Goal: Task Accomplishment & Management: Complete application form

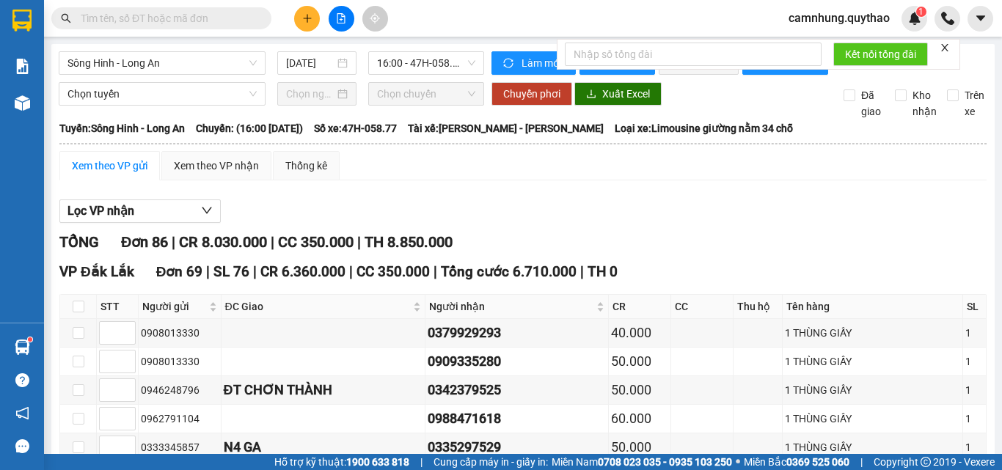
scroll to position [2196, 0]
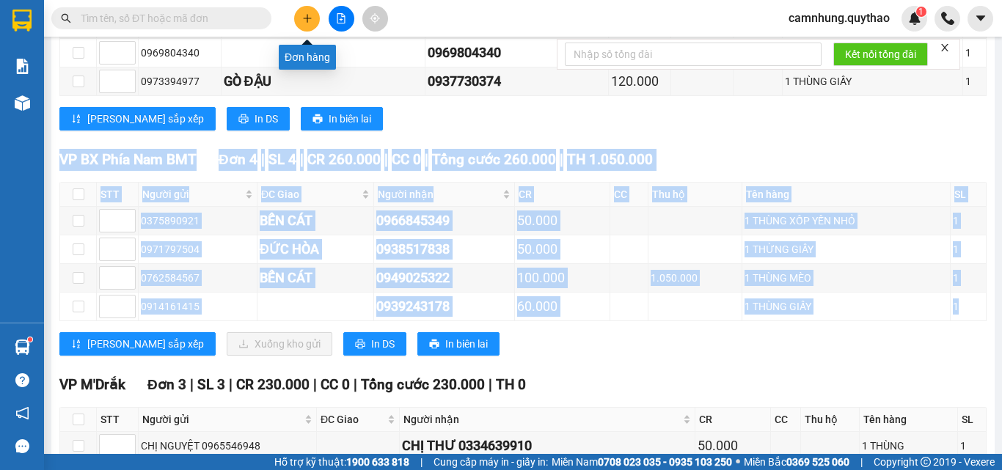
click at [314, 17] on button at bounding box center [307, 19] width 26 height 26
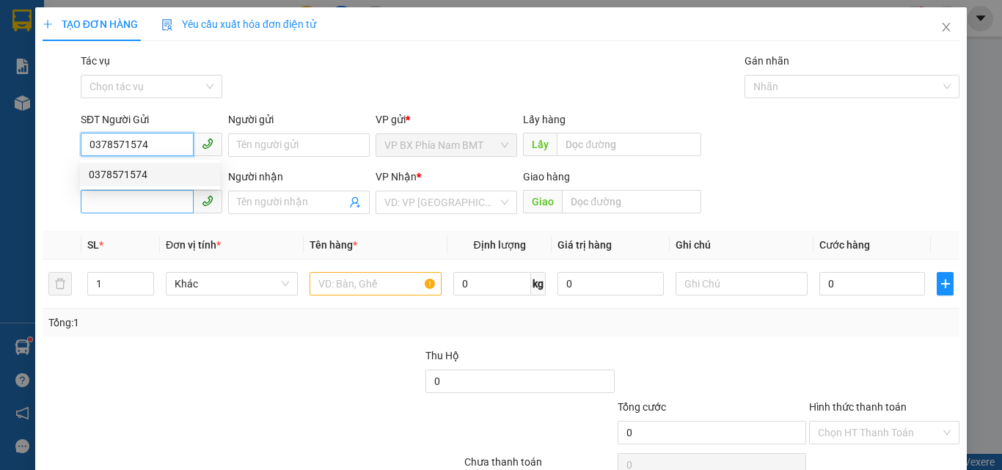
type input "0378571574"
click at [127, 205] on input "SĐT Người Nhận *" at bounding box center [137, 201] width 113 height 23
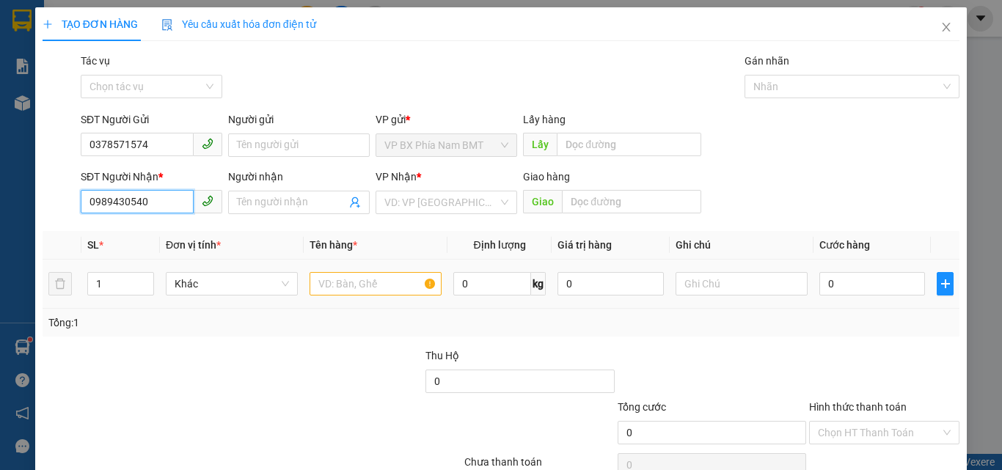
type input "0989430540"
click at [375, 285] on input "text" at bounding box center [375, 283] width 132 height 23
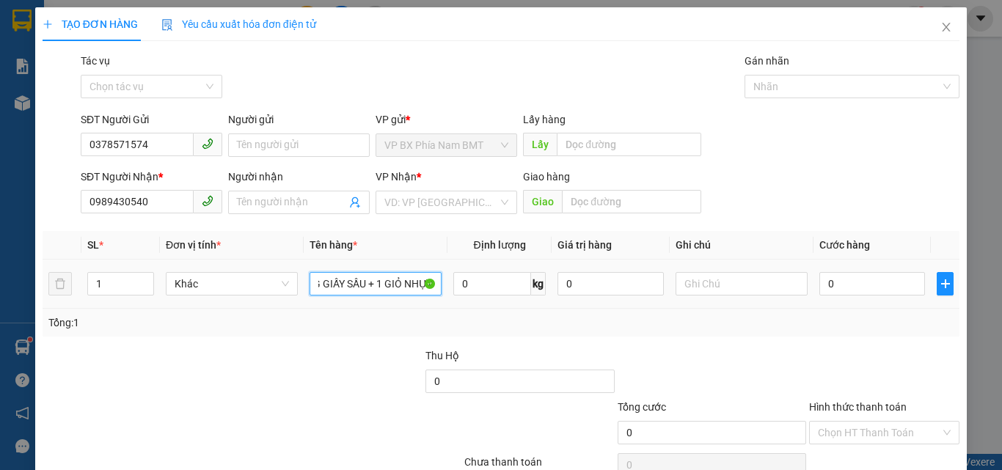
scroll to position [0, 47]
type input "2 THÙNG GIẤY SẦU + 1 GIỎ NHỰA"
click at [826, 280] on input "0" at bounding box center [872, 283] width 106 height 23
type input "1"
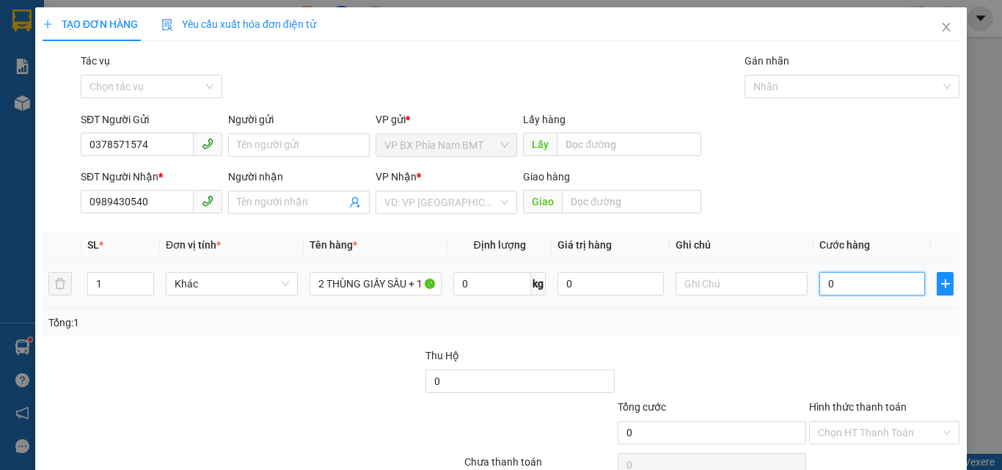
type input "1"
type input "12"
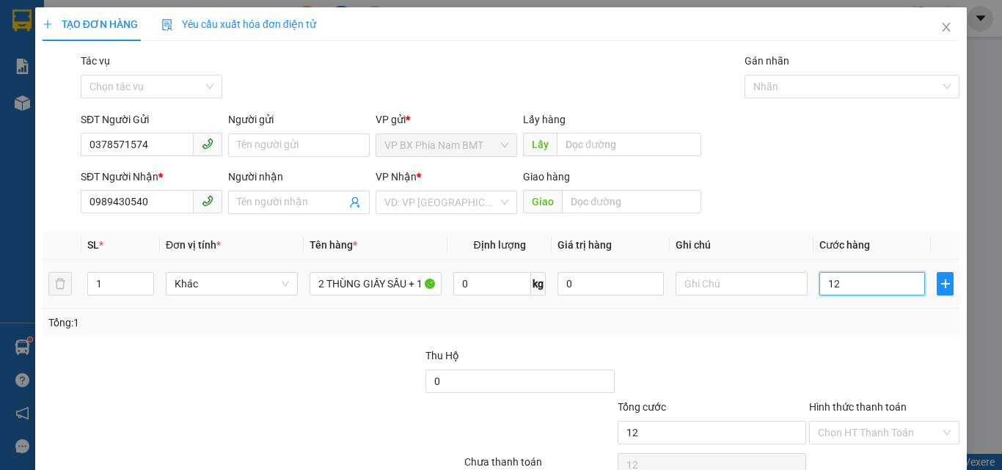
type input "125"
type input "1.250"
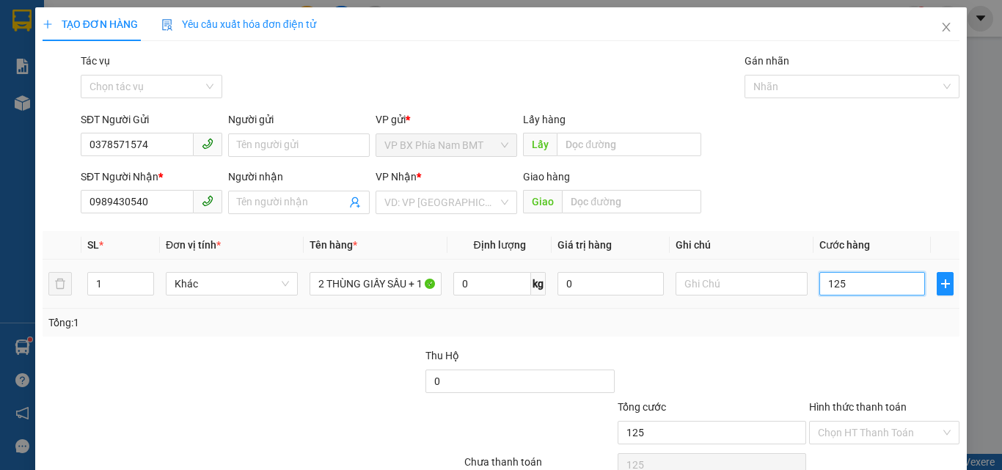
type input "1.250"
type input "12.500"
type input "125.000"
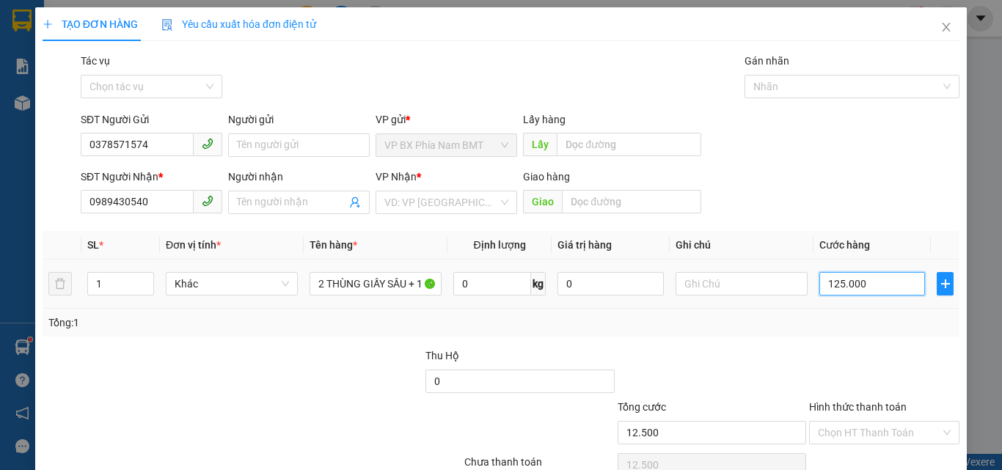
type input "125.000"
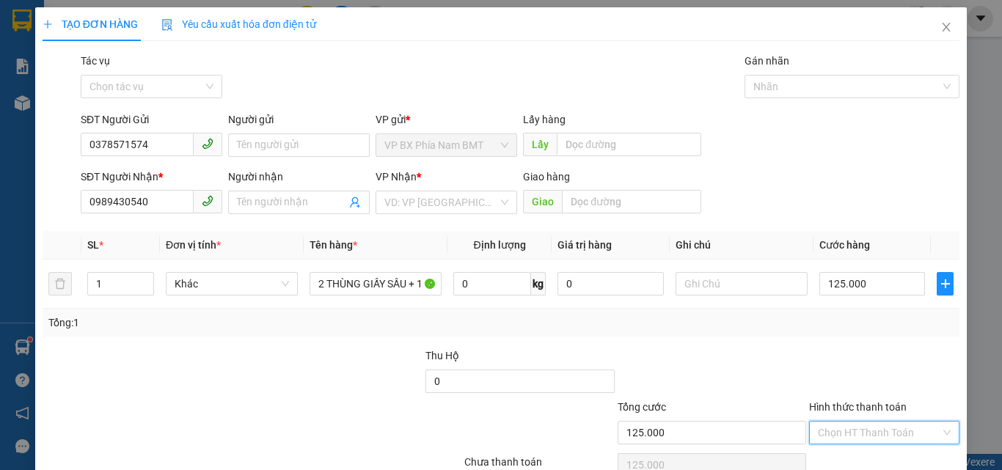
click at [867, 427] on input "Hình thức thanh toán" at bounding box center [878, 433] width 122 height 22
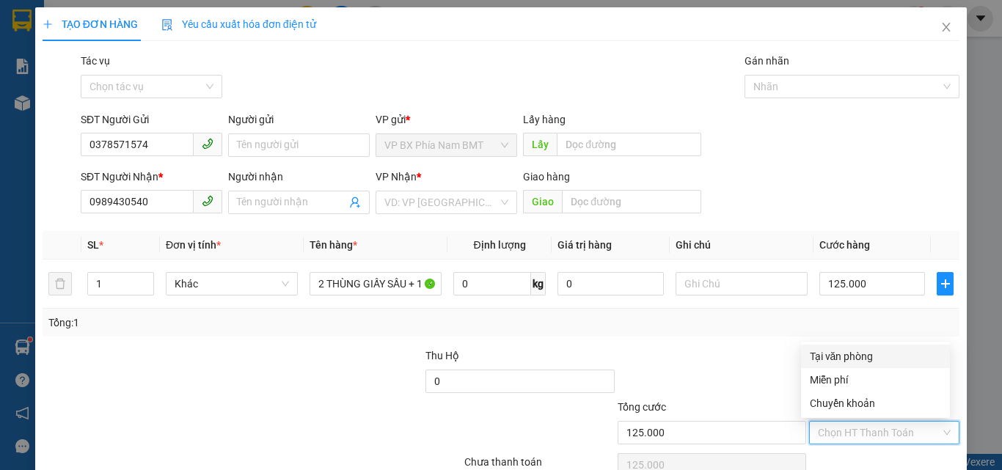
click at [834, 359] on div "Tại văn phòng" at bounding box center [874, 356] width 131 height 16
type input "0"
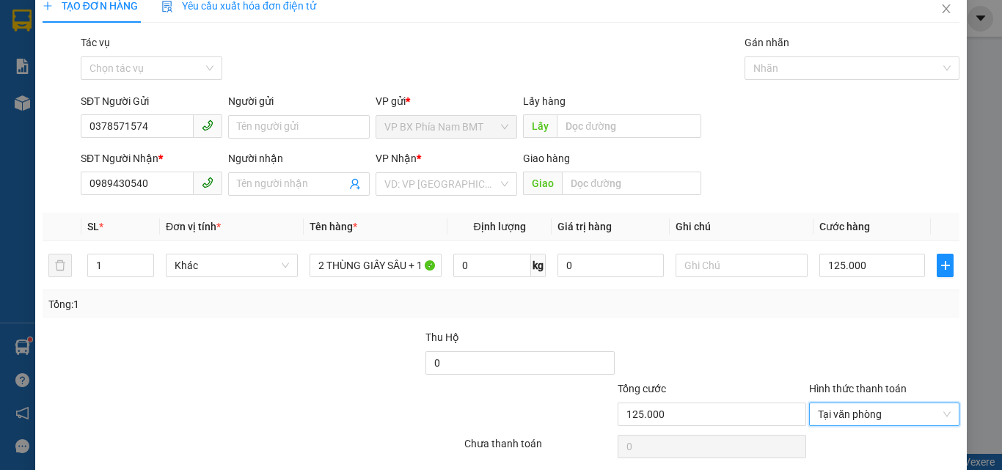
scroll to position [73, 0]
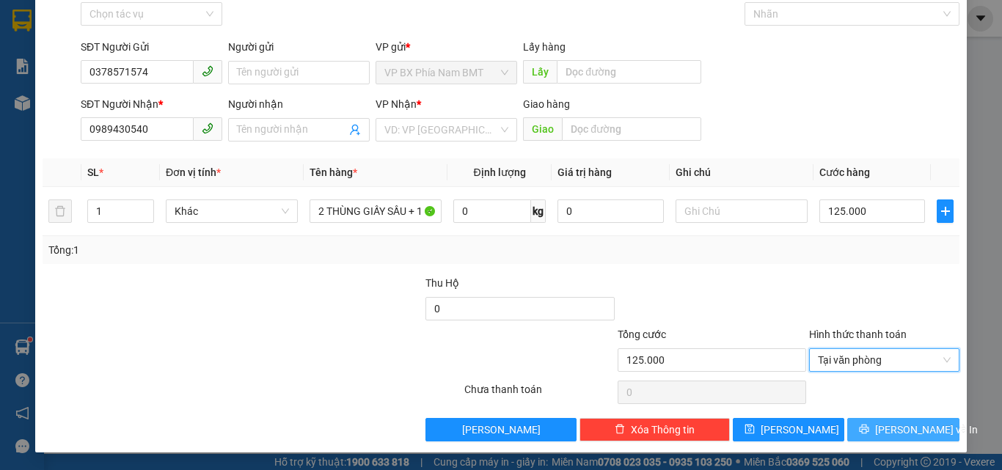
click at [902, 433] on span "[PERSON_NAME] và In" at bounding box center [926, 430] width 103 height 16
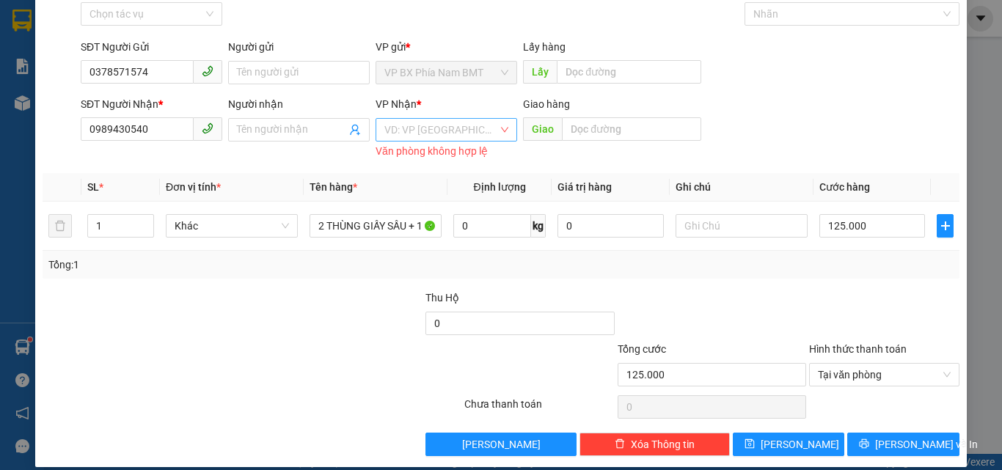
click at [449, 136] on input "search" at bounding box center [441, 130] width 114 height 22
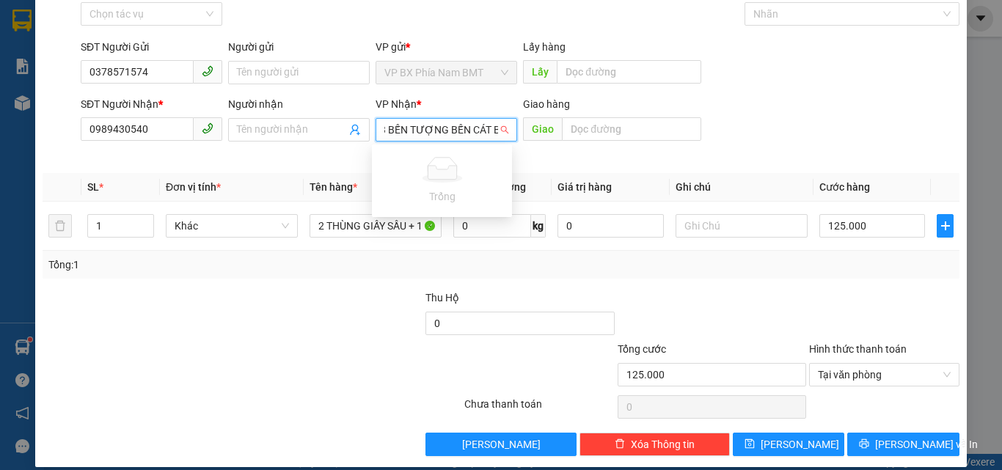
type input "NGÃ 3 BẾN TƯỢNG BẾN CÁT BD"
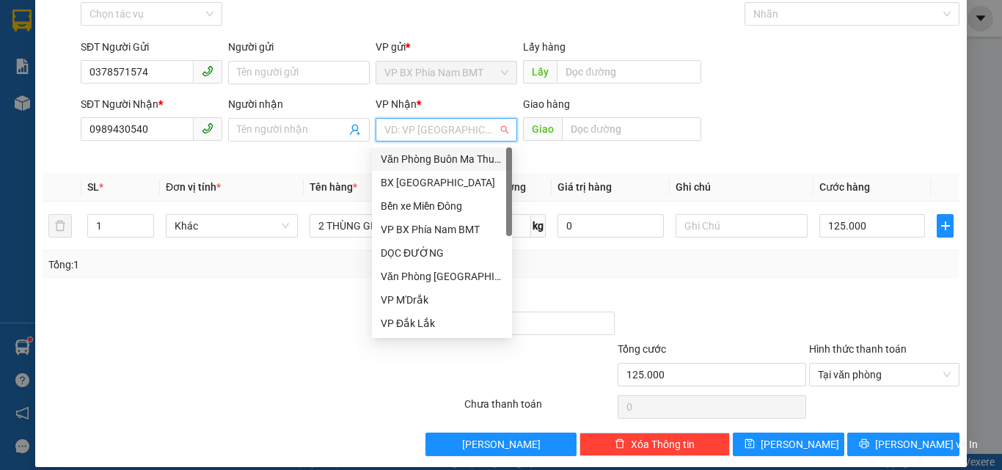
scroll to position [0, 0]
drag, startPoint x: 493, startPoint y: 128, endPoint x: 397, endPoint y: 138, distance: 95.8
click at [383, 134] on div "VD: VP [GEOGRAPHIC_DATA]" at bounding box center [446, 129] width 142 height 23
click at [413, 248] on div "DỌC ĐƯỜNG" at bounding box center [442, 253] width 122 height 16
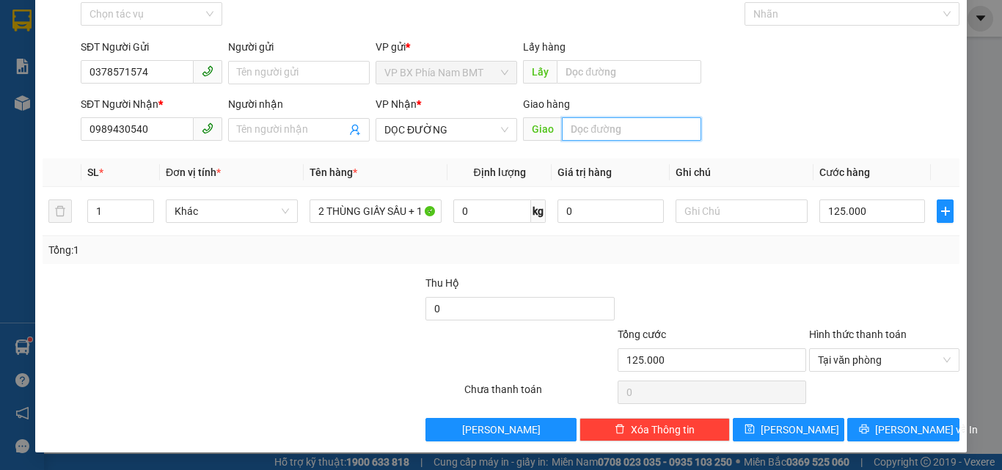
click at [571, 126] on input "text" at bounding box center [631, 128] width 139 height 23
type input "B"
type input "NGÃ 3 BẾN TƯỢNG BẾN CÁT BD"
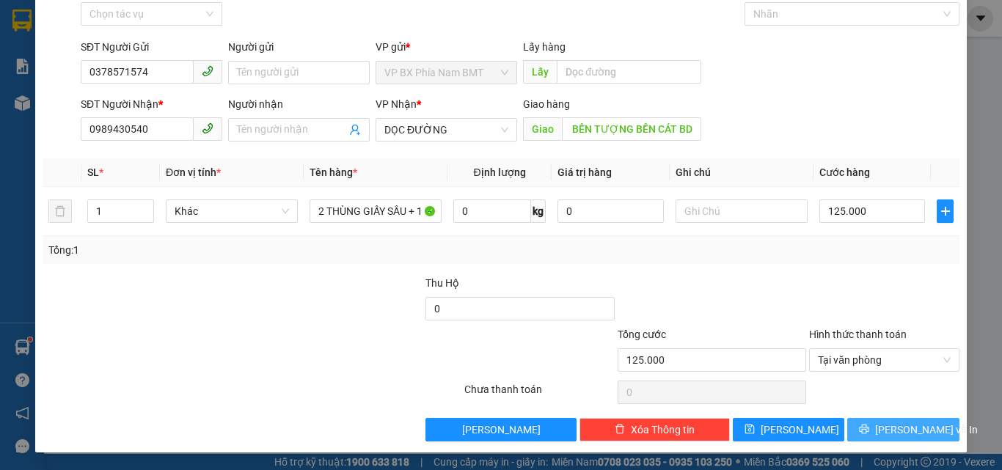
scroll to position [0, 0]
click at [891, 434] on span "[PERSON_NAME] và In" at bounding box center [926, 430] width 103 height 16
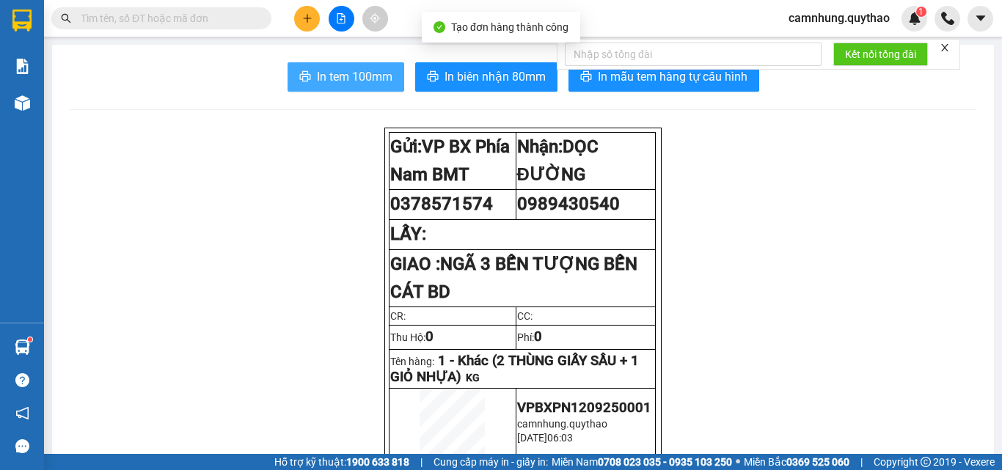
click at [354, 76] on span "In tem 100mm" at bounding box center [355, 76] width 76 height 18
